Goal: Task Accomplishment & Management: Manage account settings

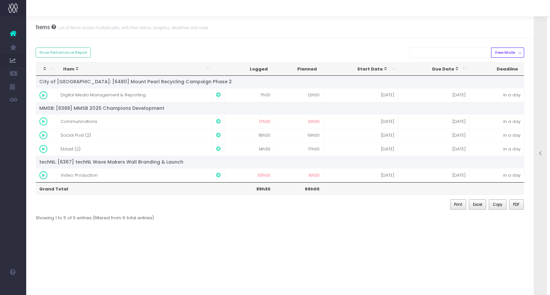
scroll to position [65, 0]
click at [22, 128] on div "Account Warning You are on a paid plan. My Favourites You have no favourites Jo…" at bounding box center [13, 155] width 26 height 278
click at [546, 104] on div at bounding box center [540, 154] width 13 height 294
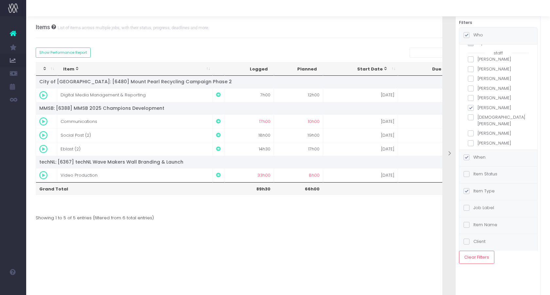
click at [496, 107] on label "[PERSON_NAME]" at bounding box center [498, 107] width 61 height 7
click at [482, 107] on input "[PERSON_NAME]" at bounding box center [479, 106] width 4 height 4
checkbox input "false"
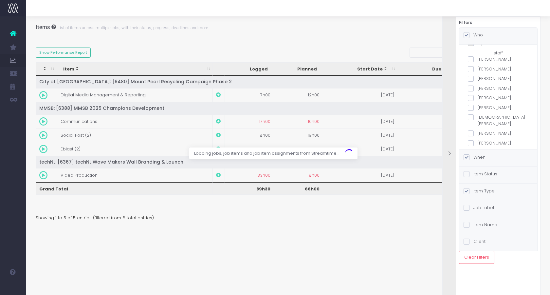
click at [494, 115] on label "[DEMOGRAPHIC_DATA][PERSON_NAME]" at bounding box center [498, 120] width 61 height 13
click at [482, 115] on input "[DEMOGRAPHIC_DATA][PERSON_NAME]" at bounding box center [479, 116] width 4 height 4
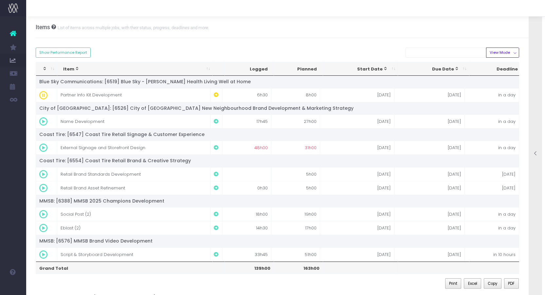
click at [540, 105] on div at bounding box center [535, 154] width 13 height 294
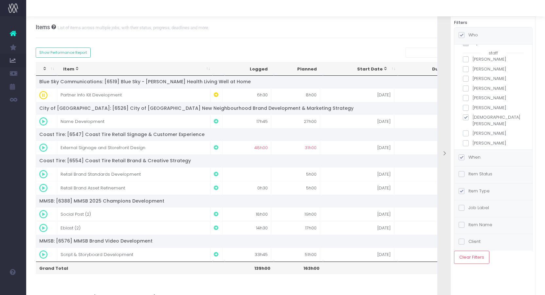
click at [489, 118] on label "[DEMOGRAPHIC_DATA][PERSON_NAME]" at bounding box center [493, 120] width 61 height 13
click at [477, 118] on input "[DEMOGRAPHIC_DATA][PERSON_NAME]" at bounding box center [475, 116] width 4 height 4
checkbox input "false"
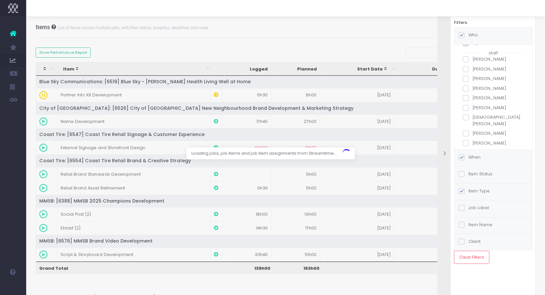
click at [485, 130] on label "[PERSON_NAME]" at bounding box center [493, 133] width 61 height 7
click at [477, 130] on input "[PERSON_NAME]" at bounding box center [475, 132] width 4 height 4
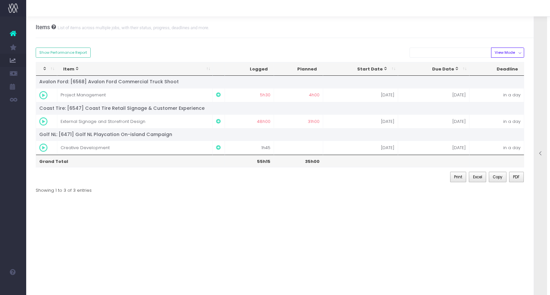
click at [540, 118] on div at bounding box center [540, 154] width 13 height 294
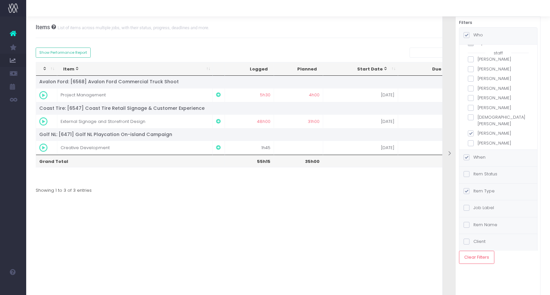
click at [493, 130] on label "[PERSON_NAME]" at bounding box center [498, 133] width 61 height 7
click at [482, 130] on input "[PERSON_NAME]" at bounding box center [479, 132] width 4 height 4
checkbox input "false"
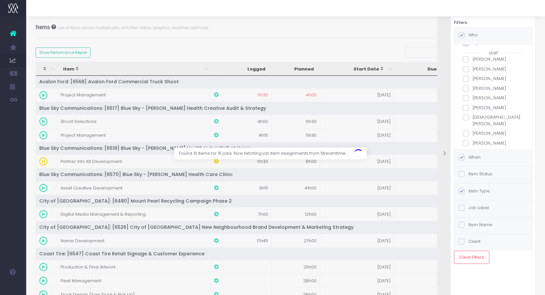
click at [498, 140] on label "[PERSON_NAME]" at bounding box center [493, 143] width 61 height 7
click at [477, 140] on input "[PERSON_NAME]" at bounding box center [475, 142] width 4 height 4
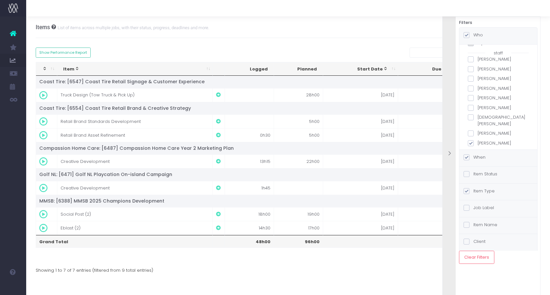
scroll to position [98, 0]
click at [502, 107] on label "[PERSON_NAME]" at bounding box center [498, 110] width 61 height 7
click at [482, 107] on input "[PERSON_NAME]" at bounding box center [479, 109] width 4 height 4
checkbox input "false"
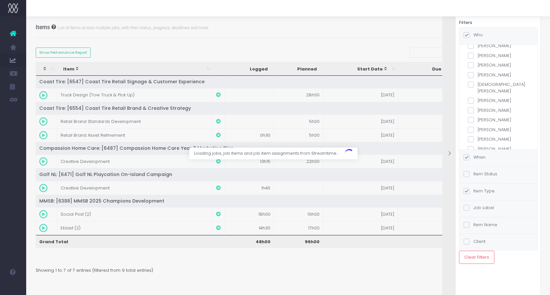
click at [503, 117] on label "[PERSON_NAME]" at bounding box center [498, 120] width 61 height 7
click at [482, 117] on input "[PERSON_NAME]" at bounding box center [479, 119] width 4 height 4
checkbox input "true"
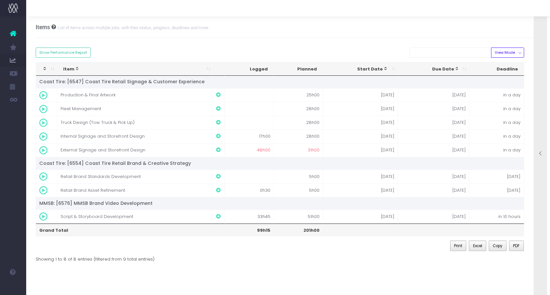
click at [546, 126] on div at bounding box center [540, 154] width 13 height 294
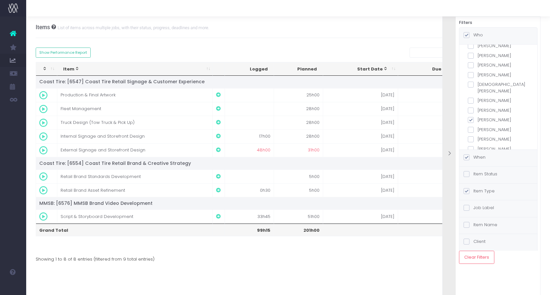
click at [500, 126] on label "[PERSON_NAME]" at bounding box center [498, 129] width 61 height 7
click at [482, 126] on input "[PERSON_NAME]" at bounding box center [479, 128] width 4 height 4
checkbox input "true"
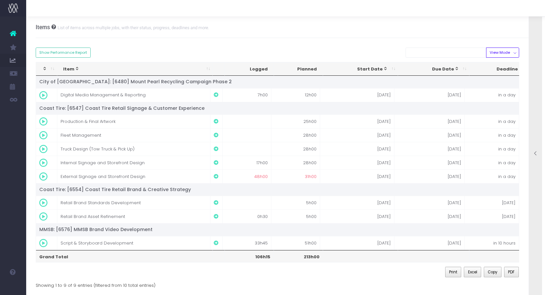
click at [538, 118] on div at bounding box center [535, 154] width 13 height 294
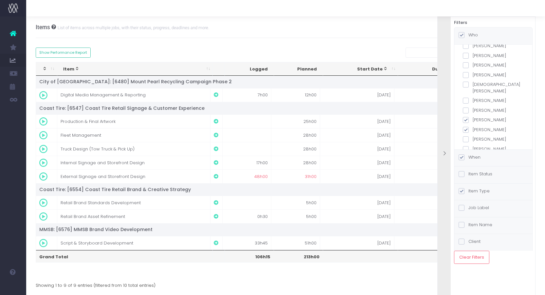
click at [495, 117] on label "[PERSON_NAME]" at bounding box center [493, 120] width 61 height 7
click at [477, 117] on input "[PERSON_NAME]" at bounding box center [475, 119] width 4 height 4
checkbox input "false"
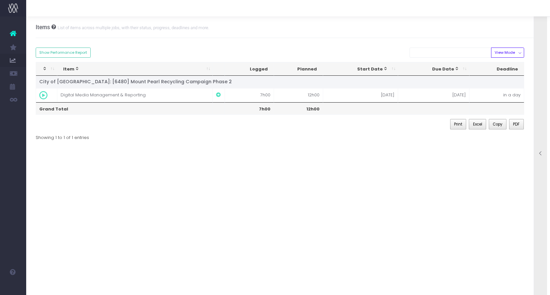
click at [538, 119] on div at bounding box center [540, 154] width 13 height 294
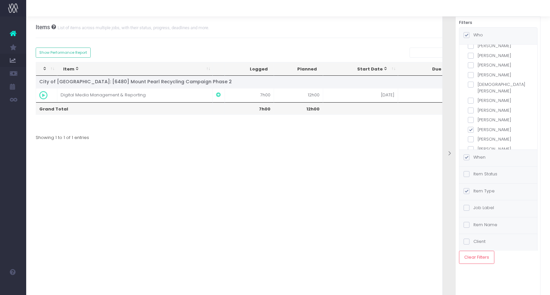
click at [489, 126] on label "[PERSON_NAME]" at bounding box center [498, 129] width 61 height 7
click at [482, 126] on input "[PERSON_NAME]" at bounding box center [479, 128] width 4 height 4
checkbox input "false"
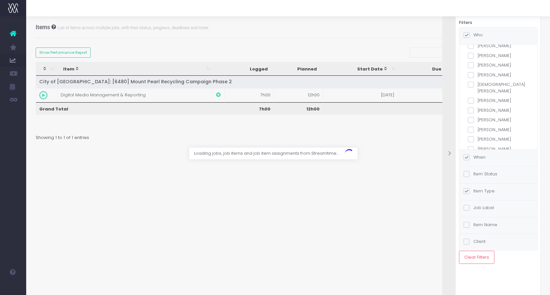
click at [485, 136] on label "[PERSON_NAME]" at bounding box center [498, 139] width 61 height 7
click at [482, 136] on input "[PERSON_NAME]" at bounding box center [479, 138] width 4 height 4
checkbox input "true"
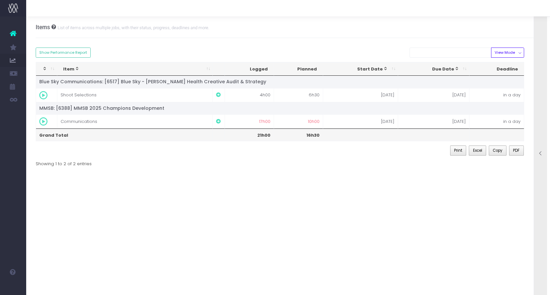
click at [306, 257] on div "Items List of items across multiple jobs, with their status, progress, deadline…" at bounding box center [288, 155] width 524 height 278
